Goal: Consume media (video, audio)

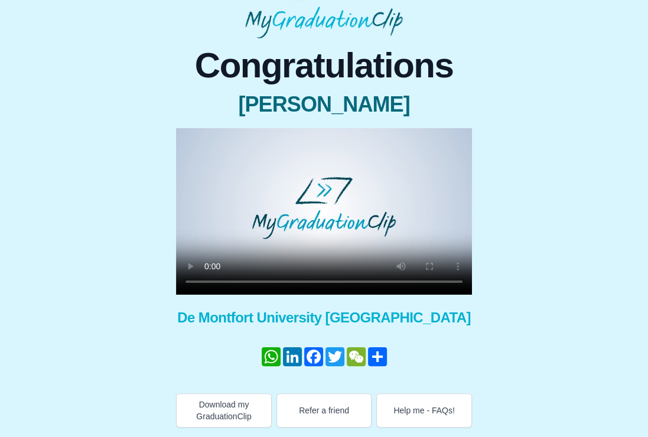
scroll to position [40, 0]
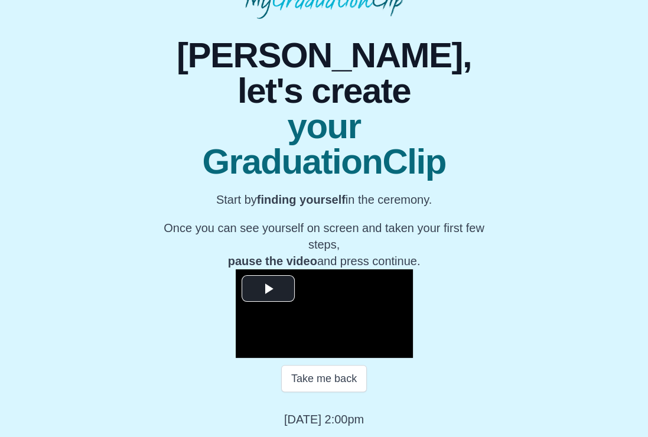
scroll to position [152, 0]
click at [268, 288] on span "Video Player" at bounding box center [268, 288] width 0 height 0
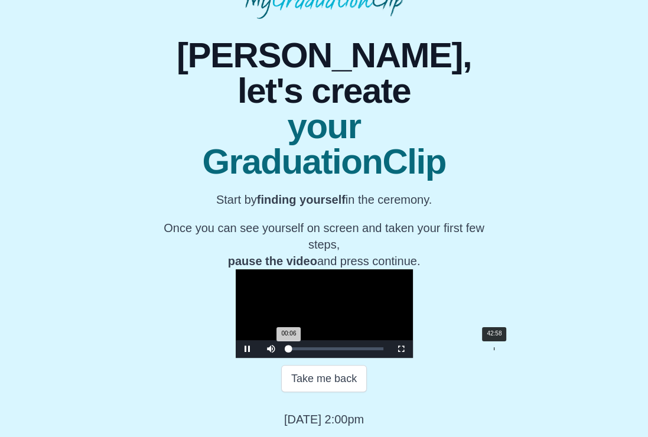
click at [494, 347] on div "42:58" at bounding box center [494, 348] width 1 height 3
